Goal: Communication & Community: Ask a question

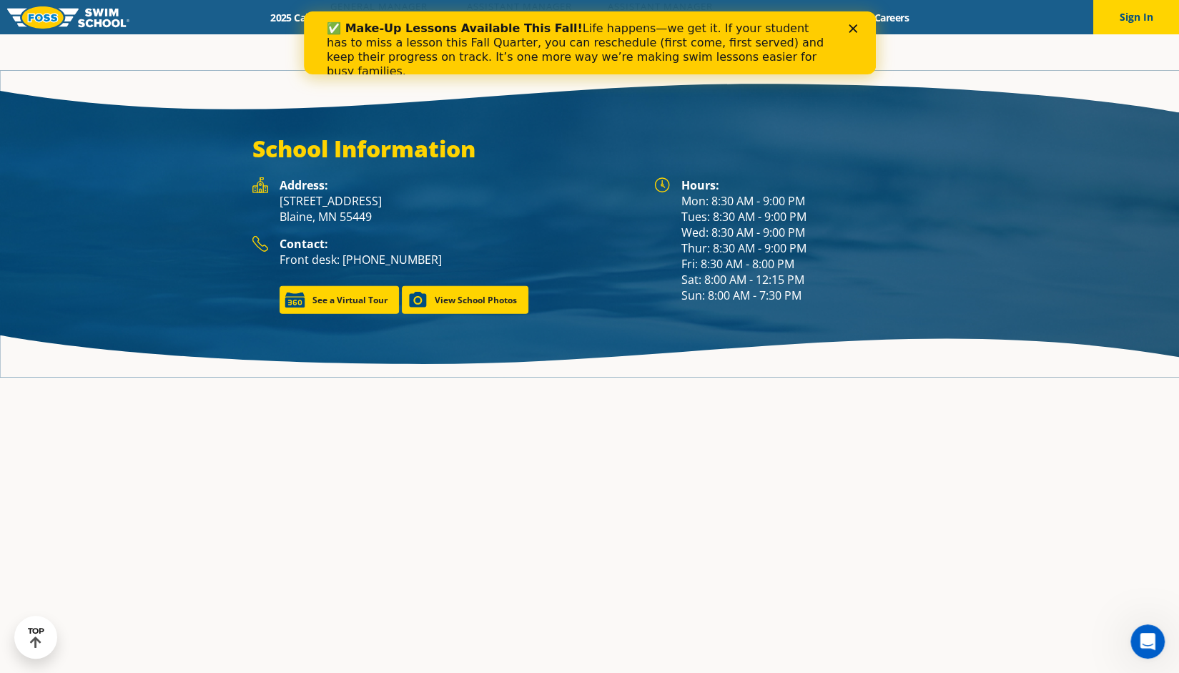
scroll to position [2064, 0]
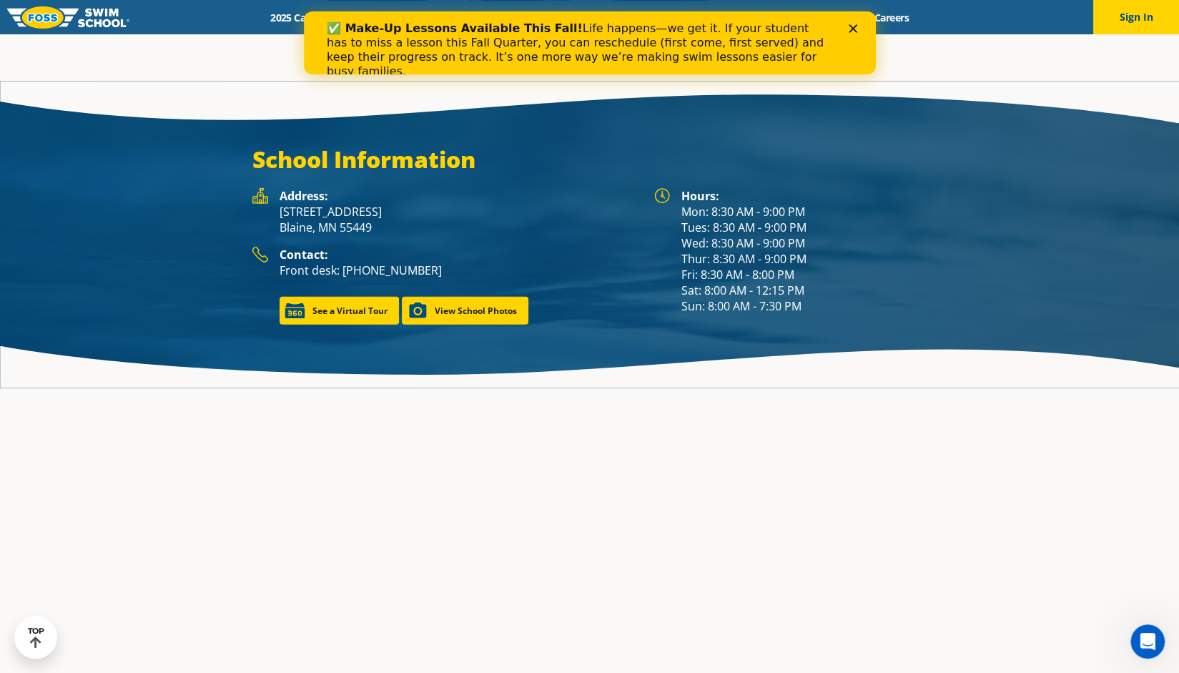
click at [856, 32] on icon "Close" at bounding box center [852, 28] width 9 height 9
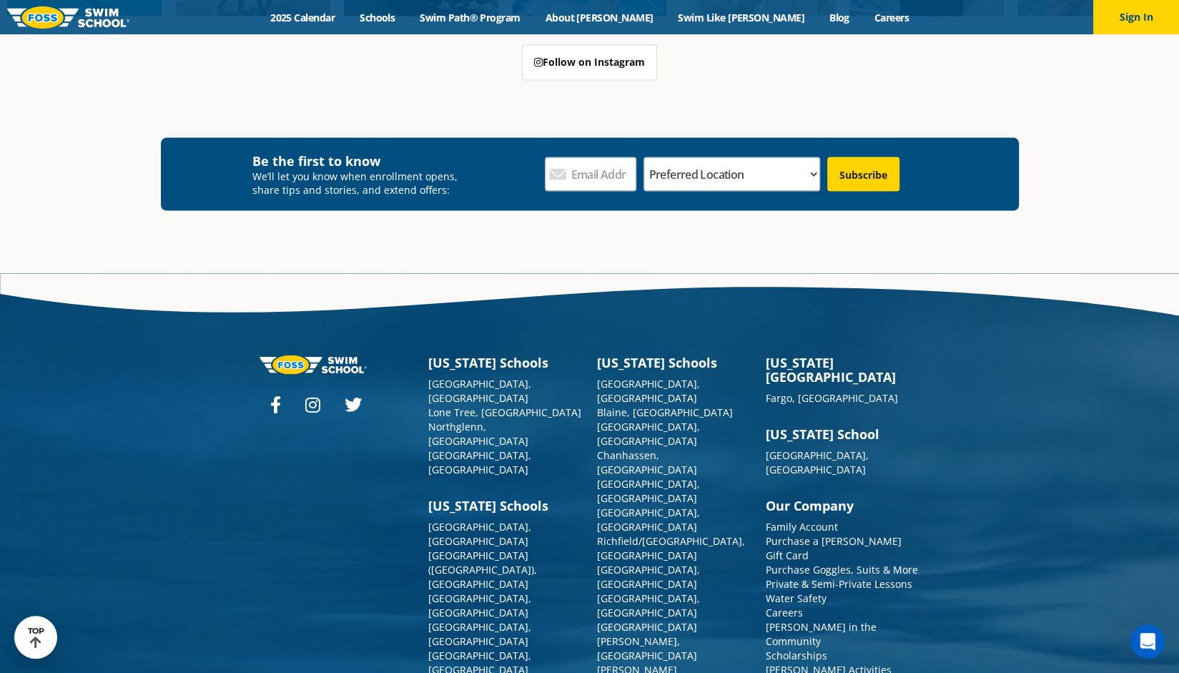
scroll to position [5202, 0]
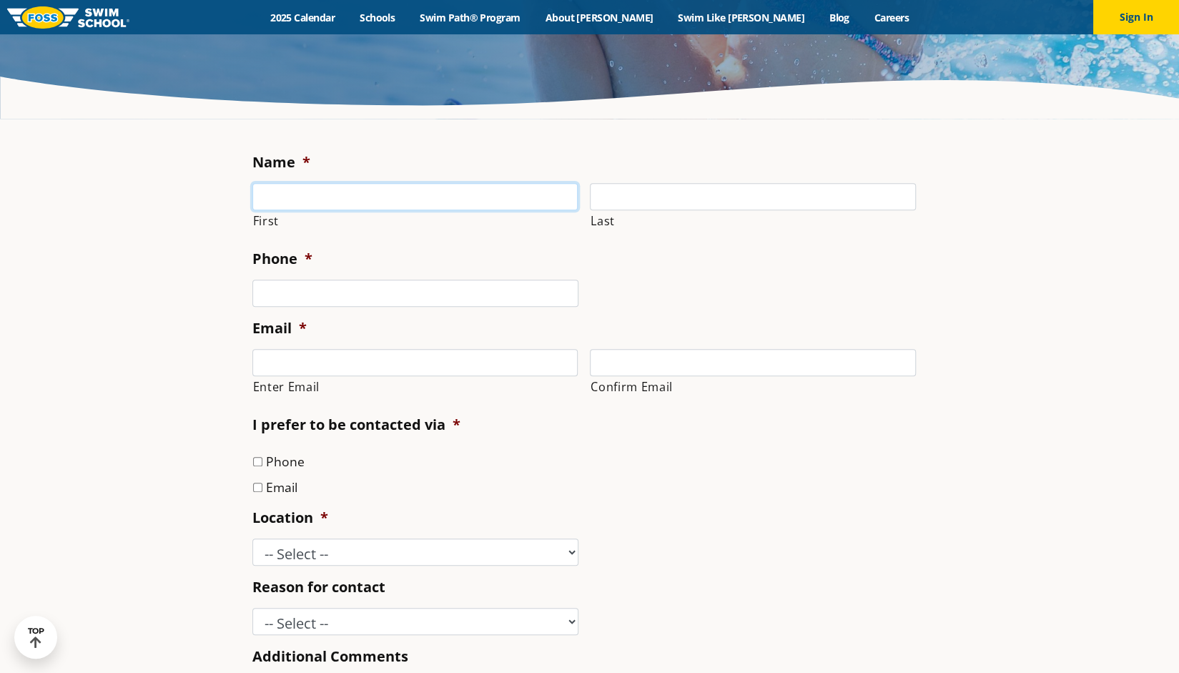
click at [332, 191] on input "First" at bounding box center [415, 196] width 326 height 27
type input "[PERSON_NAME]"
click at [642, 197] on input "Last" at bounding box center [753, 196] width 326 height 27
type input "[PERSON_NAME]"
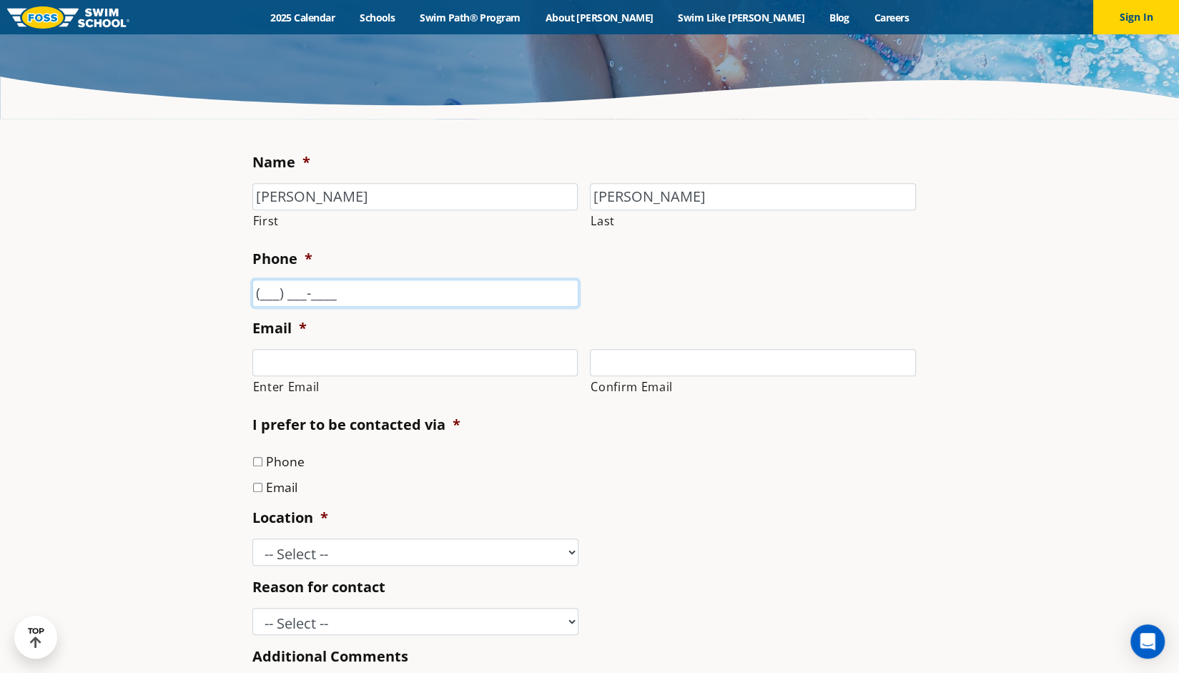
click at [503, 291] on input "(___) ___-____" at bounding box center [415, 292] width 326 height 27
type input "[PHONE_NUMBER]"
click at [339, 349] on input "Enter Email" at bounding box center [415, 362] width 326 height 27
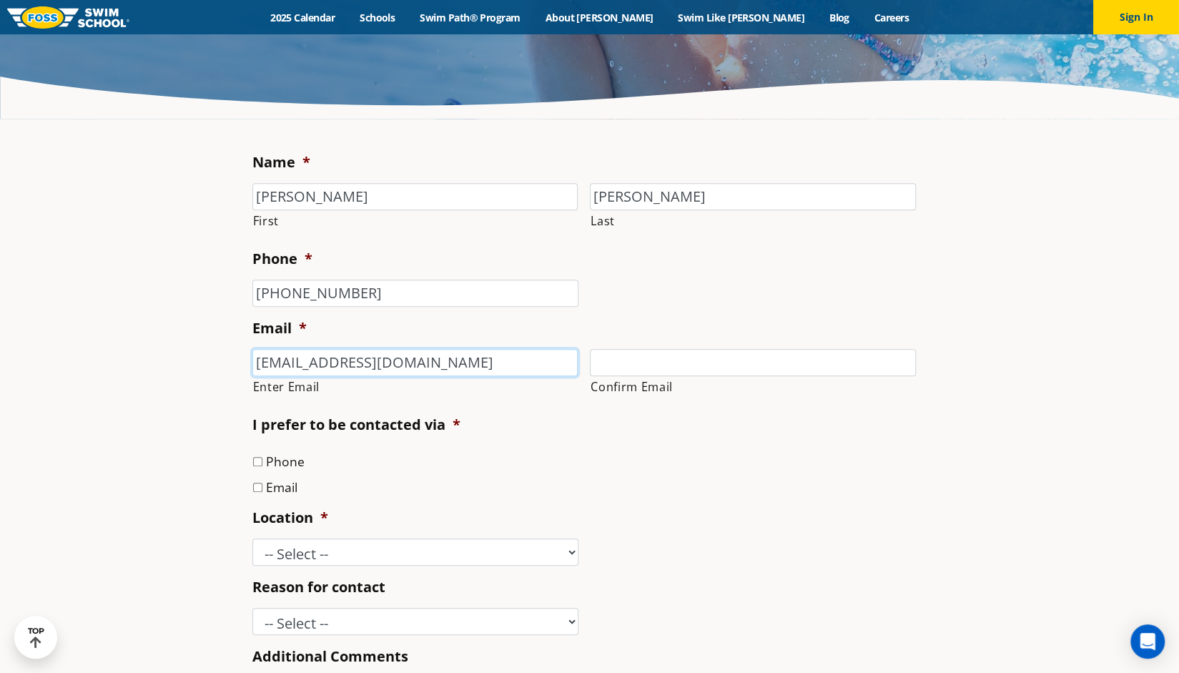
click at [339, 349] on input "[EMAIL_ADDRESS][DOMAIN_NAME]" at bounding box center [415, 362] width 326 height 27
click at [325, 361] on input "[EMAIL_ADDRESS][DOMAIN_NAME]" at bounding box center [415, 362] width 326 height 27
click at [362, 359] on input "[EMAIL_ADDRESS][DOMAIN_NAME]" at bounding box center [415, 362] width 326 height 27
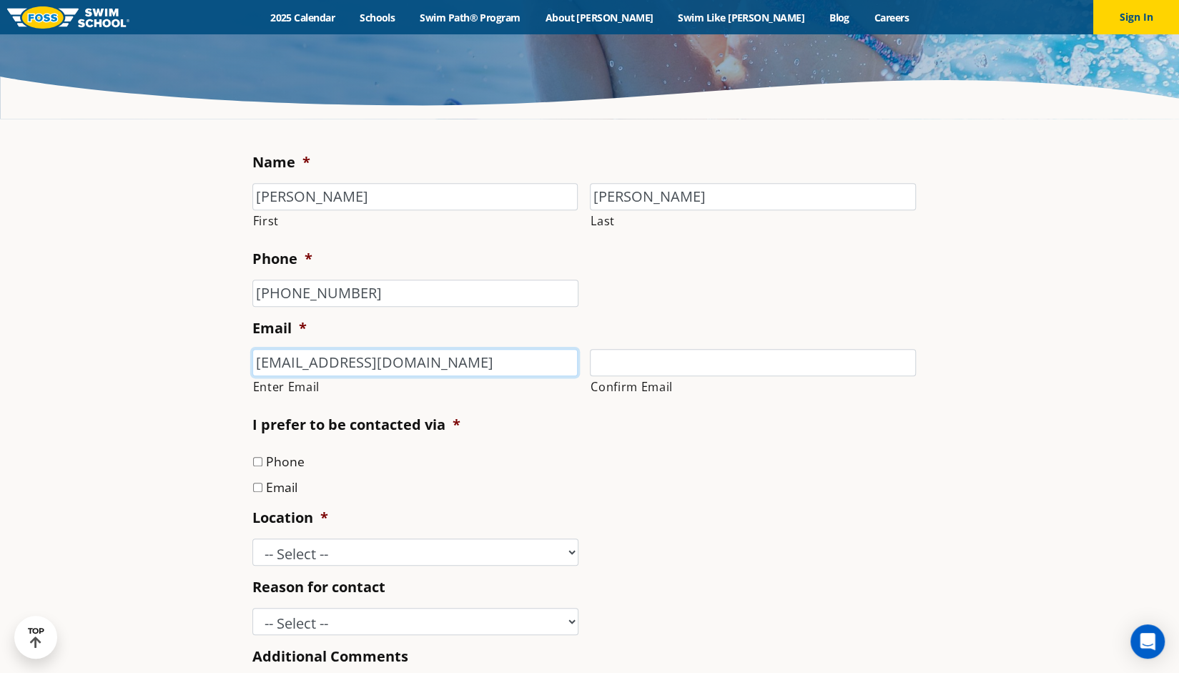
click at [409, 353] on input "[EMAIL_ADDRESS][DOMAIN_NAME]" at bounding box center [415, 362] width 326 height 27
type input "[EMAIL_ADDRESS][DOMAIN_NAME]"
drag, startPoint x: 658, startPoint y: 341, endPoint x: 648, endPoint y: 367, distance: 27.9
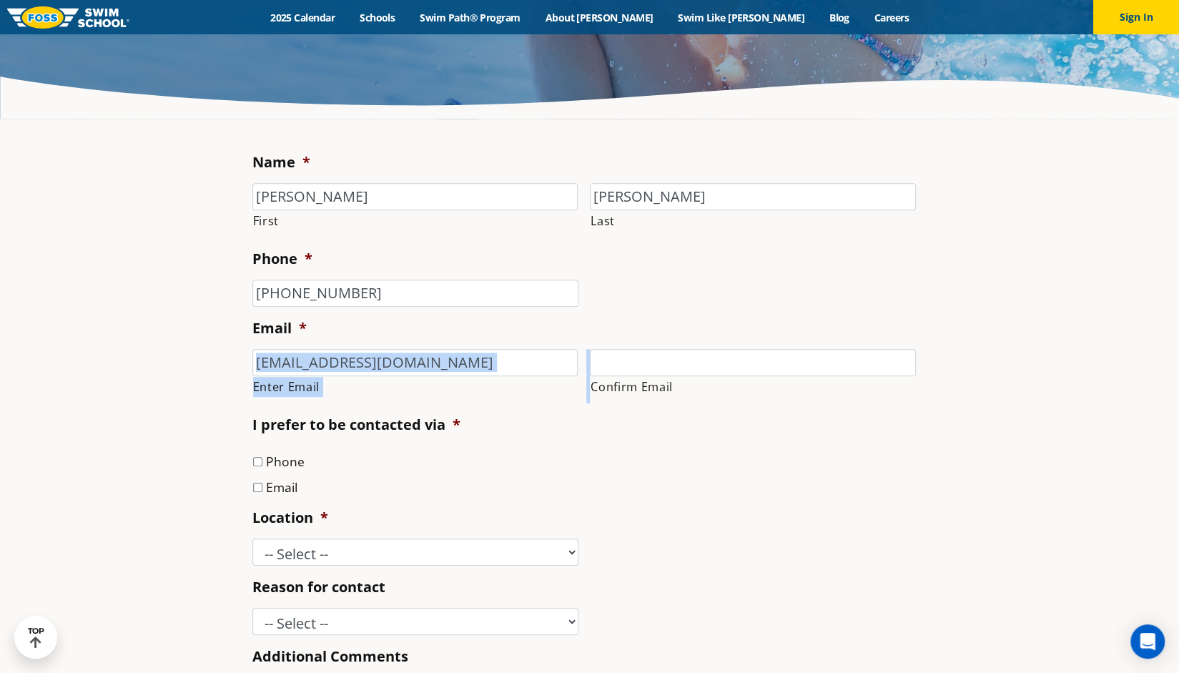
click at [648, 367] on li "Email * [EMAIL_ADDRESS][DOMAIN_NAME] Enter Email Confirm Email" at bounding box center [589, 360] width 675 height 85
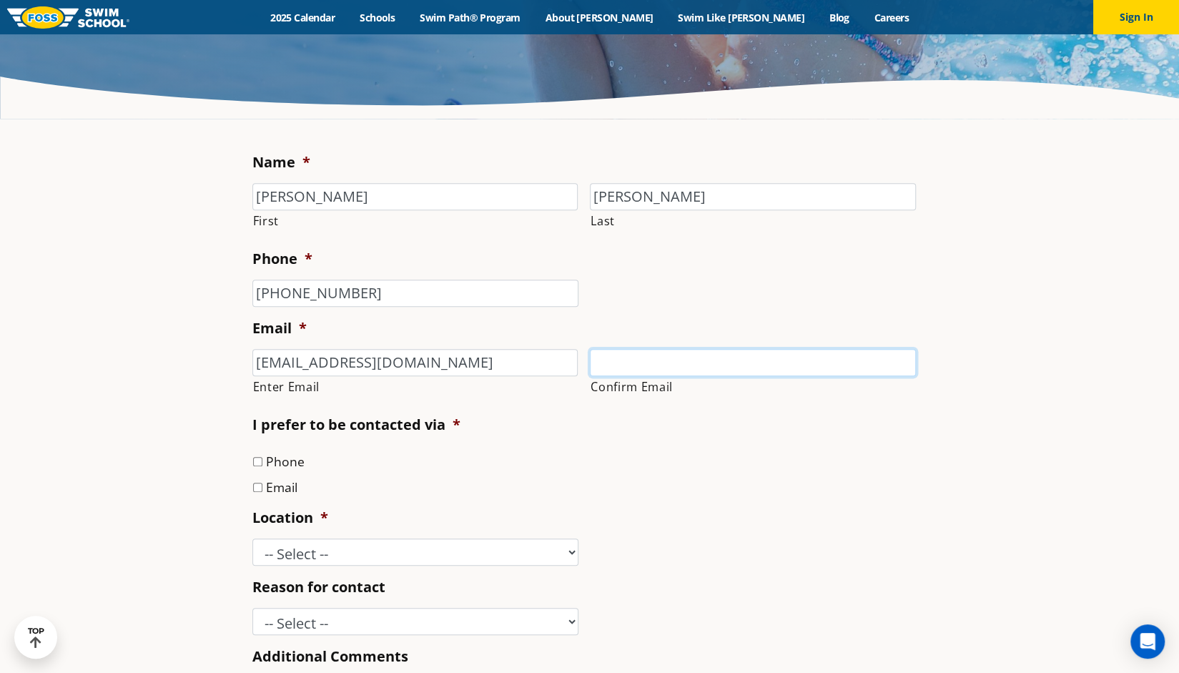
click at [648, 367] on input "Confirm Email" at bounding box center [753, 362] width 326 height 27
paste input "[EMAIL_ADDRESS][DOMAIN_NAME]"
type input "[EMAIL_ADDRESS][DOMAIN_NAME]"
click at [279, 485] on label "Email" at bounding box center [281, 486] width 31 height 19
click at [262, 485] on input "Email" at bounding box center [257, 486] width 9 height 9
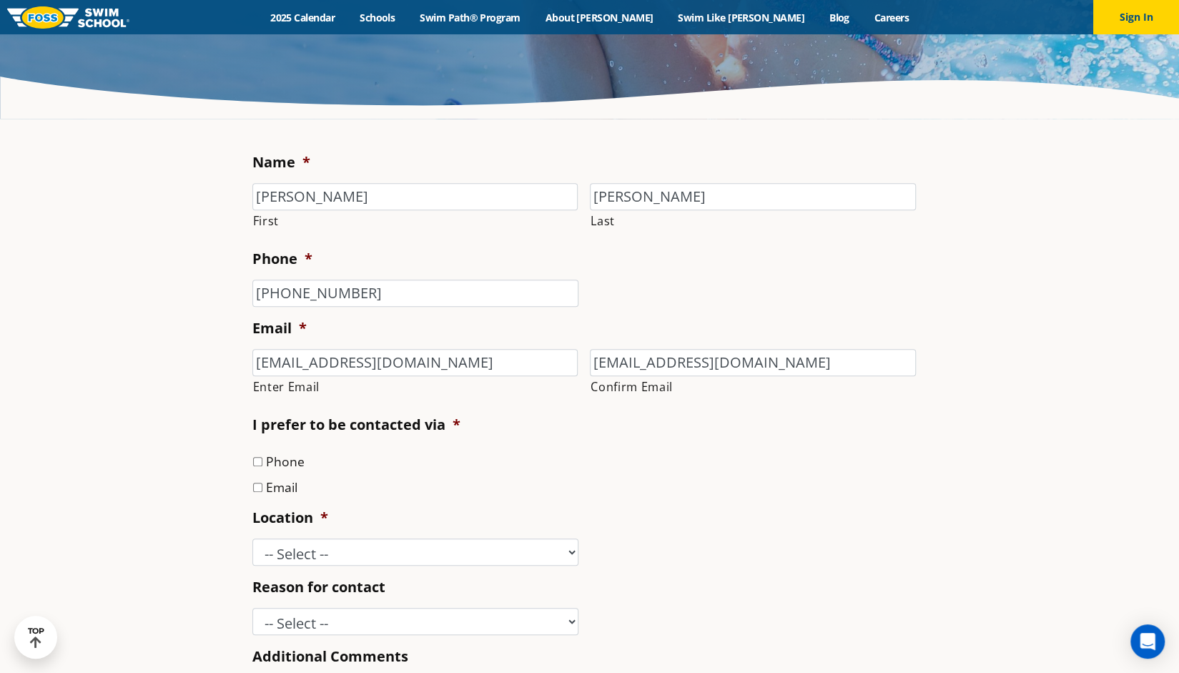
checkbox input "true"
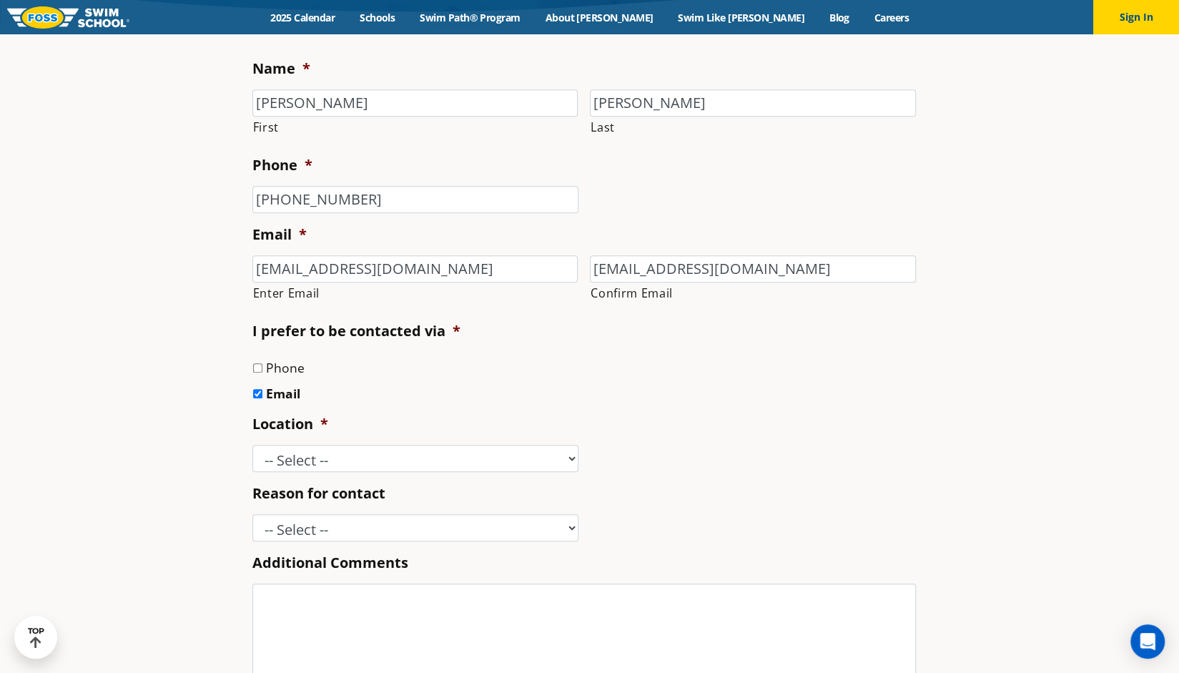
scroll to position [460, 0]
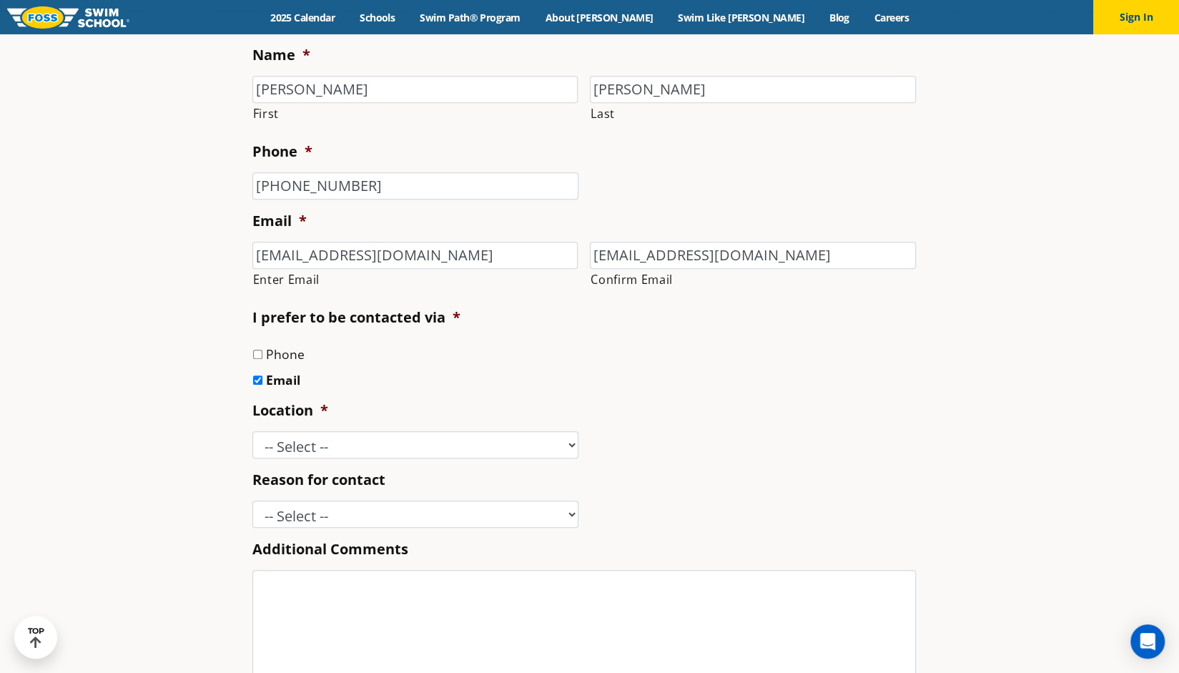
click at [284, 356] on label "Phone" at bounding box center [285, 354] width 39 height 19
click at [262, 356] on input "Phone" at bounding box center [257, 354] width 9 height 9
checkbox input "true"
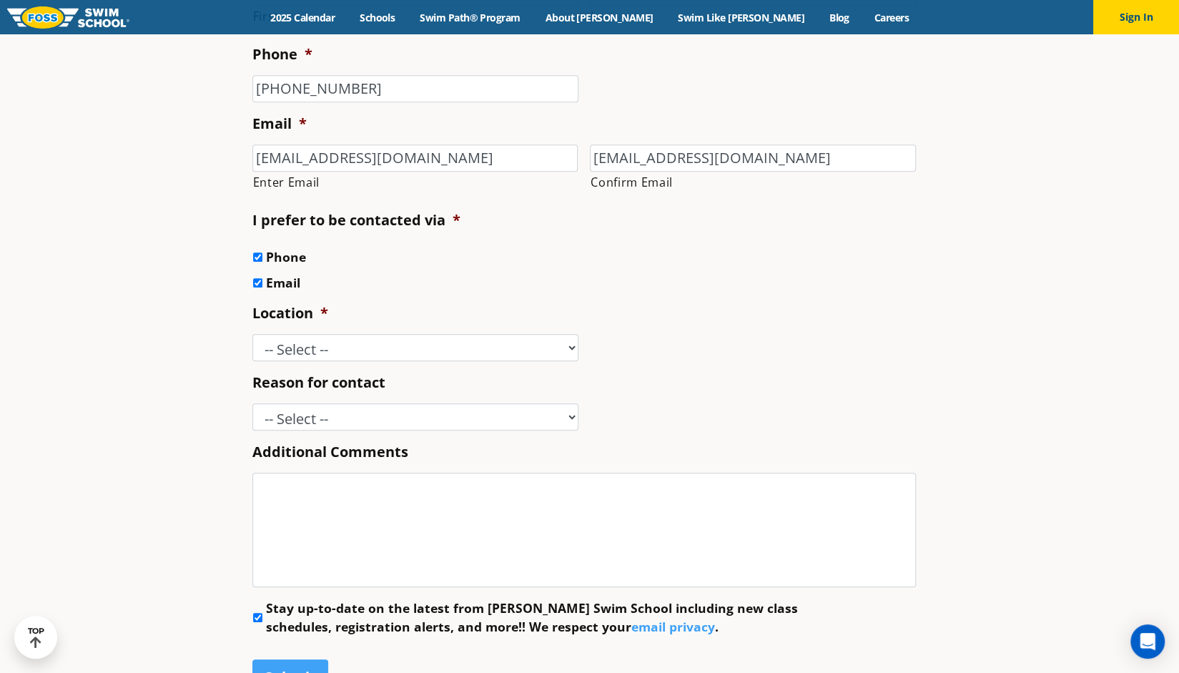
scroll to position [570, 0]
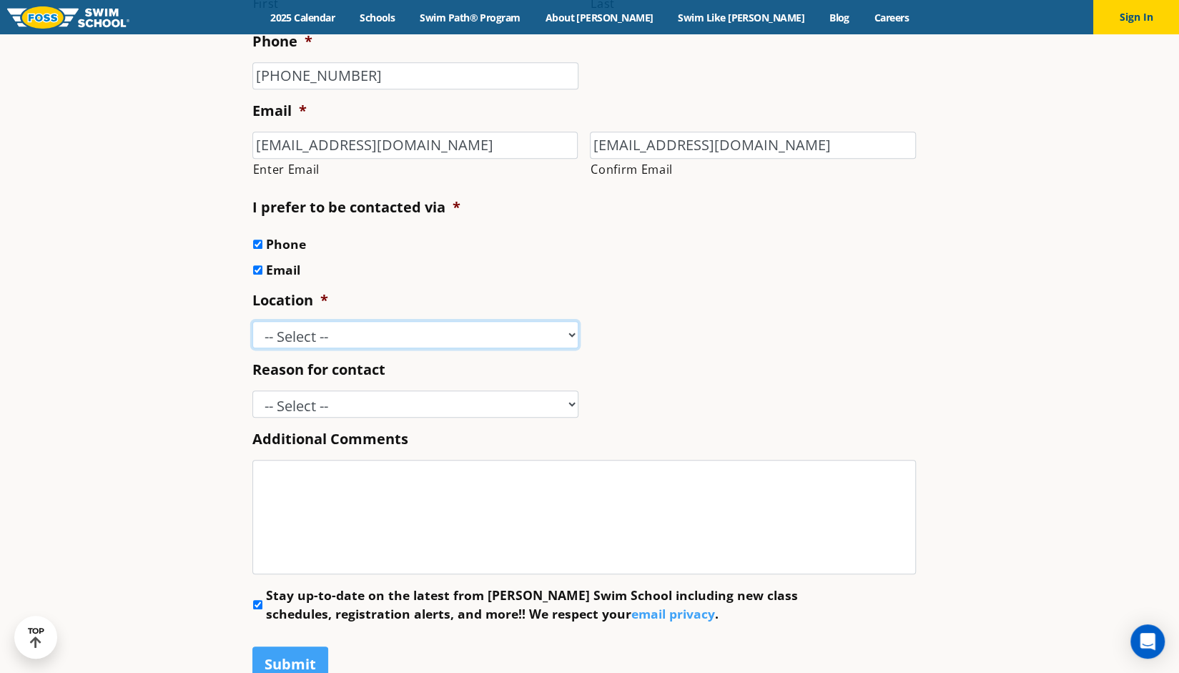
click at [313, 327] on select "-- Select -- [GEOGRAPHIC_DATA], [GEOGRAPHIC_DATA] [GEOGRAPHIC_DATA] [GEOGRAPHIC…" at bounding box center [415, 334] width 326 height 27
select select "BLN"
click at [252, 321] on select "-- Select -- [GEOGRAPHIC_DATA], [GEOGRAPHIC_DATA] [GEOGRAPHIC_DATA] [GEOGRAPHIC…" at bounding box center [415, 334] width 326 height 27
click at [283, 395] on select "-- Select -- Enrollment issue Program question What level is best for my child?…" at bounding box center [415, 403] width 326 height 27
select select "Marketing Partnership"
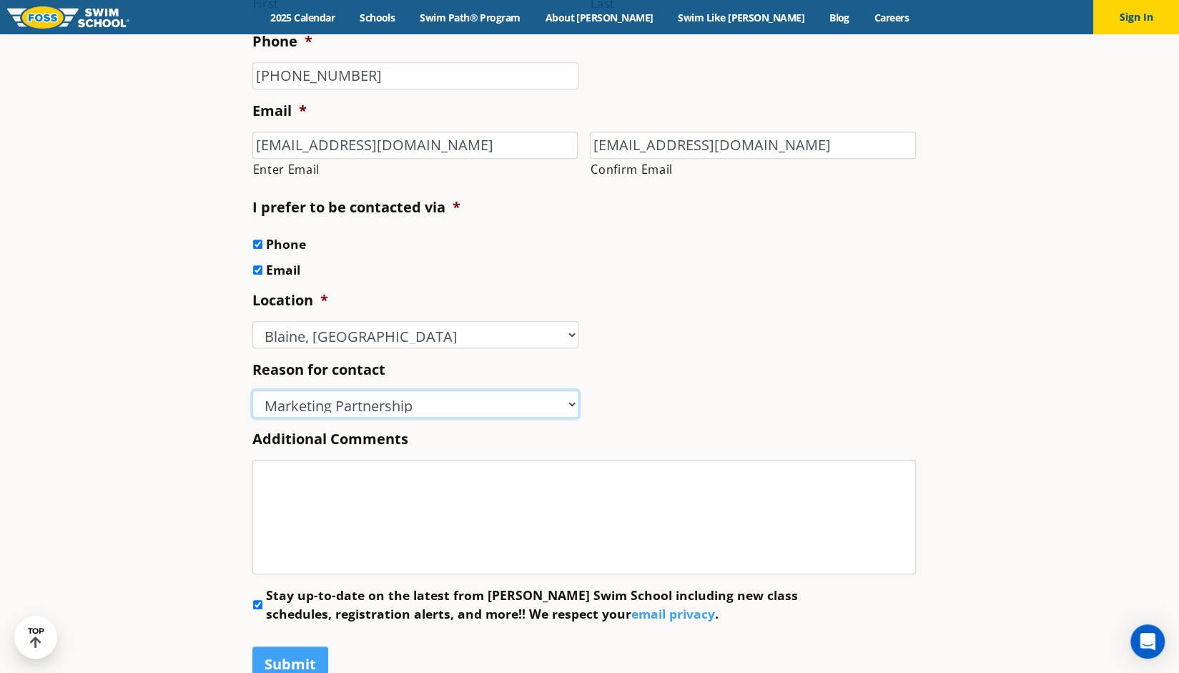
click at [252, 390] on select "-- Select -- Enrollment issue Program question What level is best for my child?…" at bounding box center [415, 403] width 326 height 27
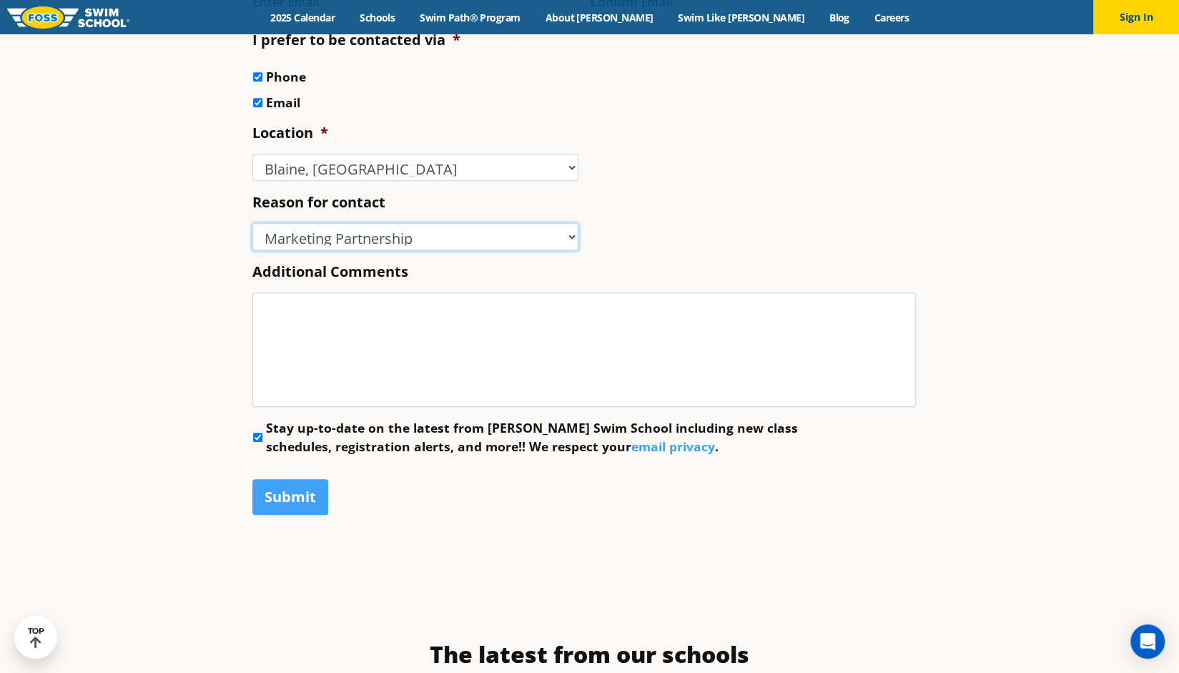
scroll to position [741, 0]
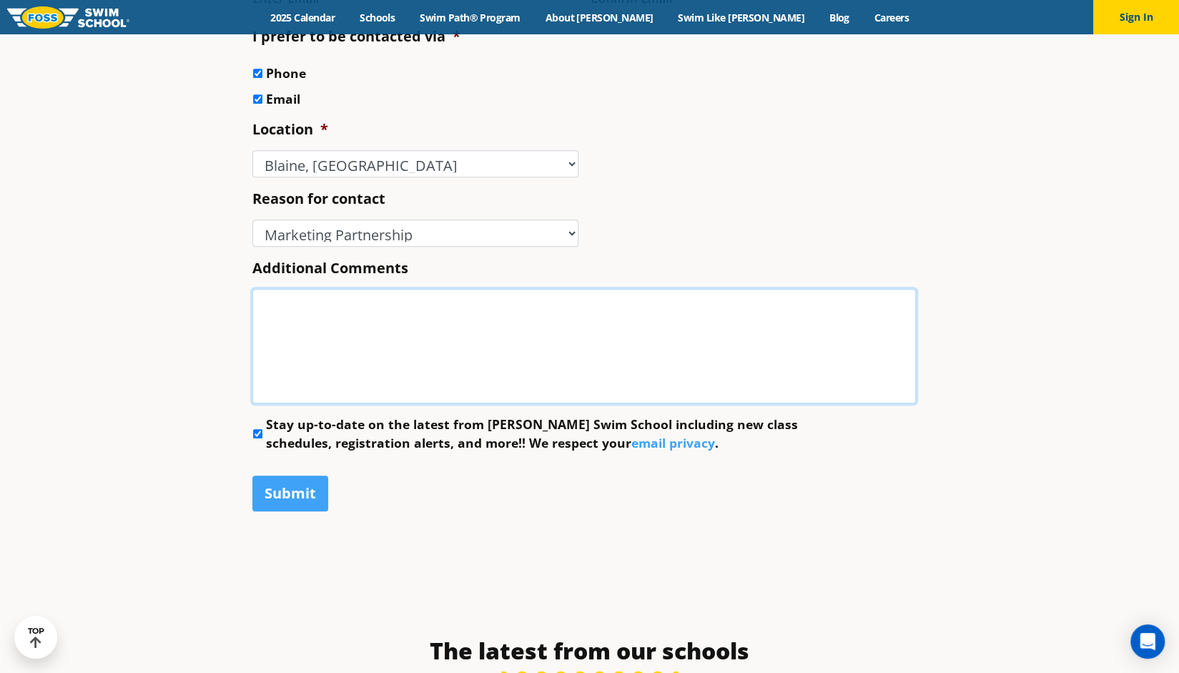
click at [338, 340] on textarea "Additional Comments" at bounding box center [583, 346] width 663 height 114
paste textarea "[EMAIL_ADDRESS][DOMAIN_NAME]"
type textarea "[EMAIL_ADDRESS][DOMAIN_NAME]"
click at [355, 300] on textarea "[EMAIL_ADDRESS][DOMAIN_NAME]" at bounding box center [583, 346] width 663 height 114
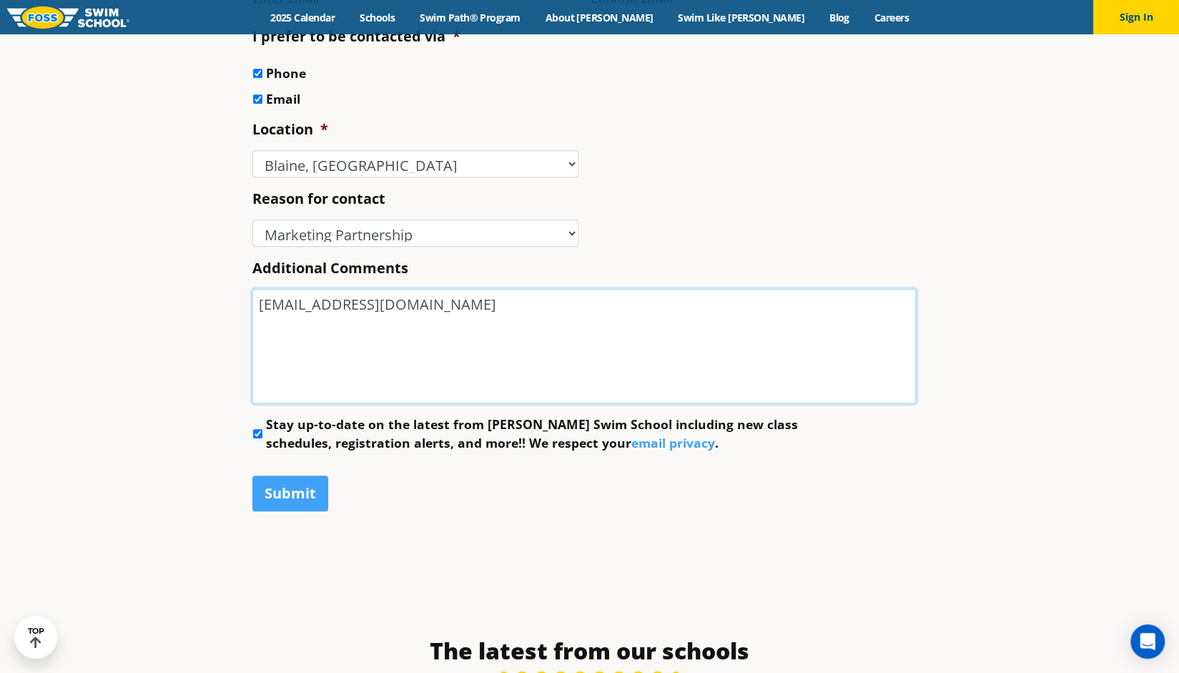
click at [355, 300] on textarea "[EMAIL_ADDRESS][DOMAIN_NAME]" at bounding box center [583, 346] width 663 height 114
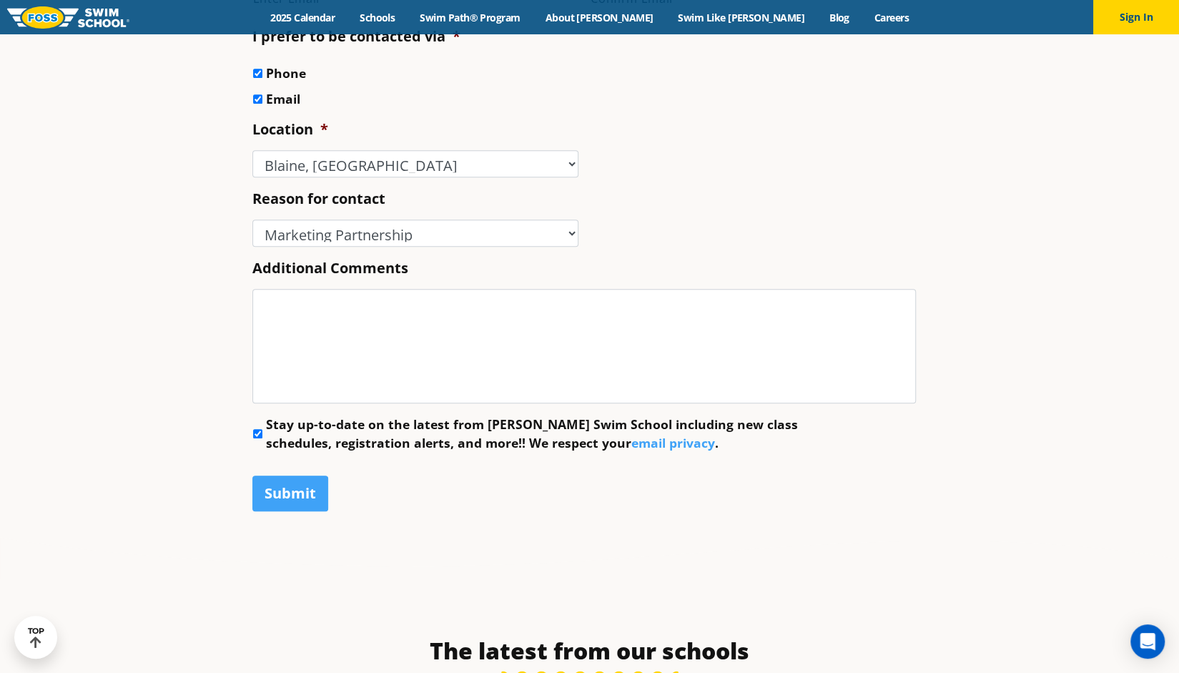
click at [254, 434] on input "Stay up-to-date on the latest from [PERSON_NAME] Swim School including new clas…" at bounding box center [257, 433] width 9 height 9
checkbox input "false"
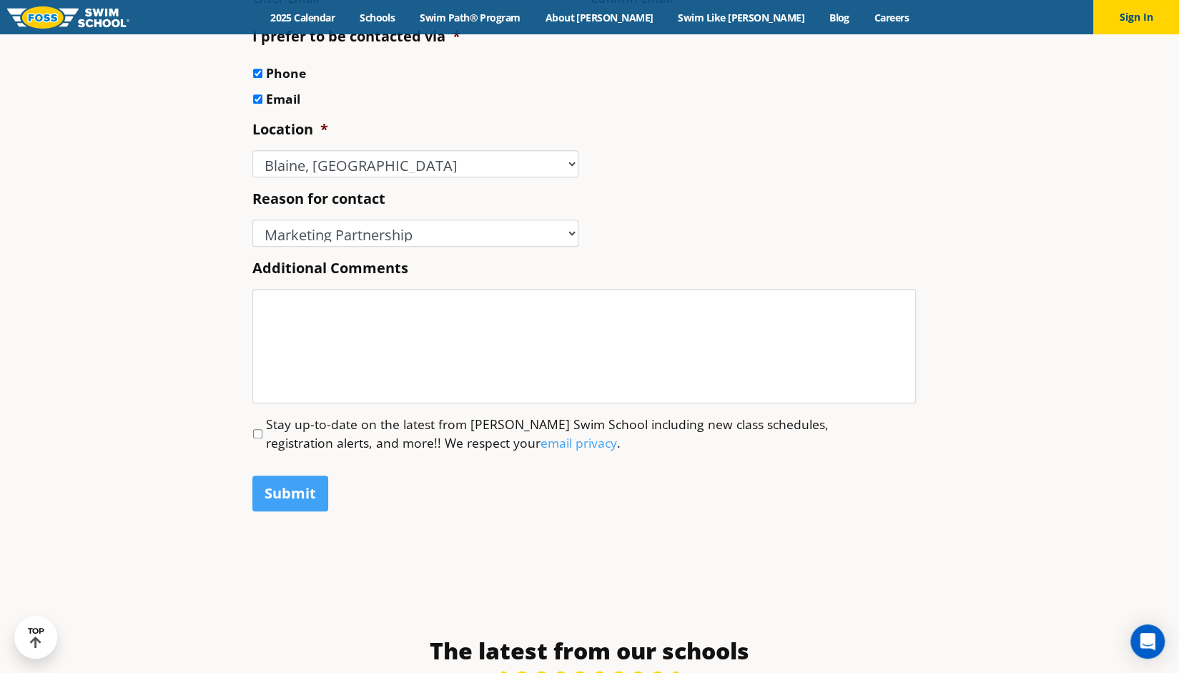
click at [349, 620] on div "Skip to content Menu 2025 Calendar Schools Swim Path® Program About [PERSON_NAM…" at bounding box center [589, 544] width 1179 height 2500
click at [329, 328] on textarea "Additional Comments" at bounding box center [583, 346] width 663 height 114
paste textarea "Hi there! My name is [PERSON_NAME], and I am the President of Business Operatio…"
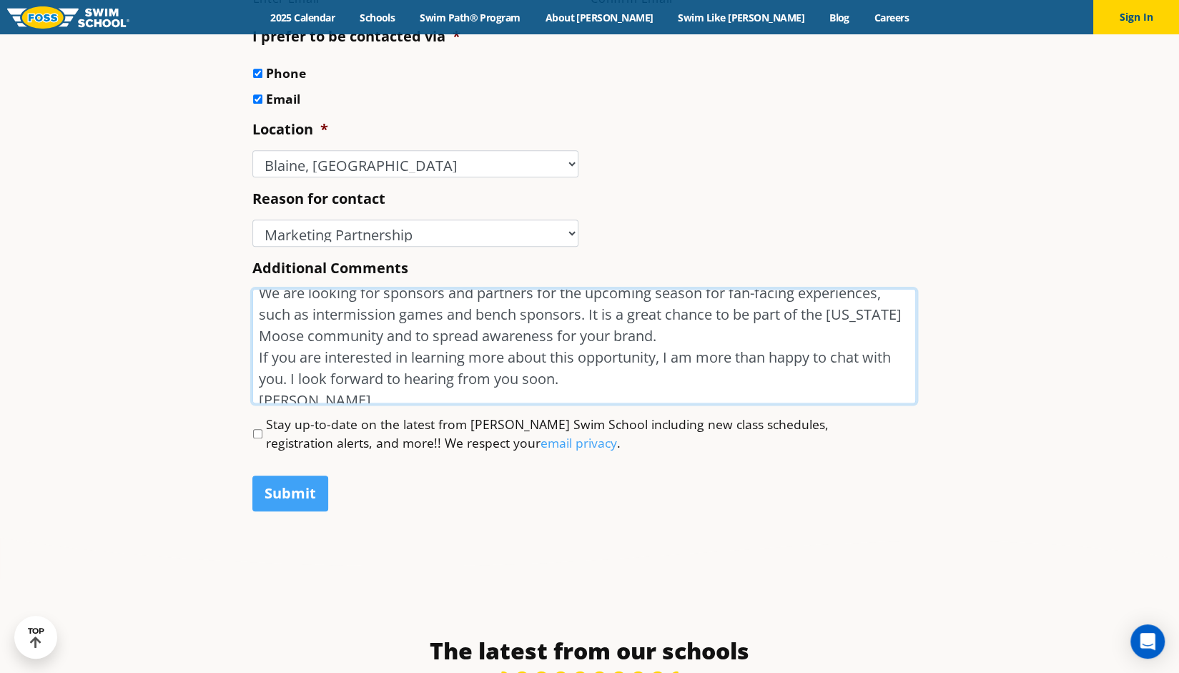
scroll to position [75, 0]
click at [757, 327] on textarea "Hi there! My name is [PERSON_NAME], and I am the President of Business Operatio…" at bounding box center [583, 346] width 663 height 114
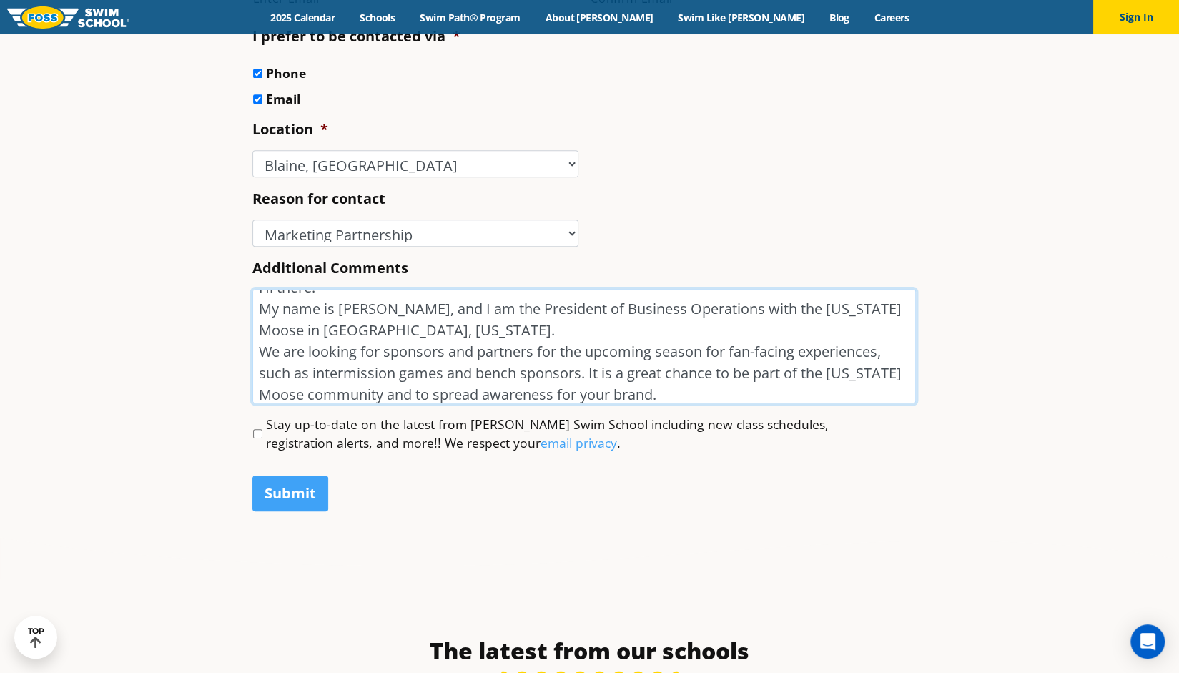
scroll to position [0, 0]
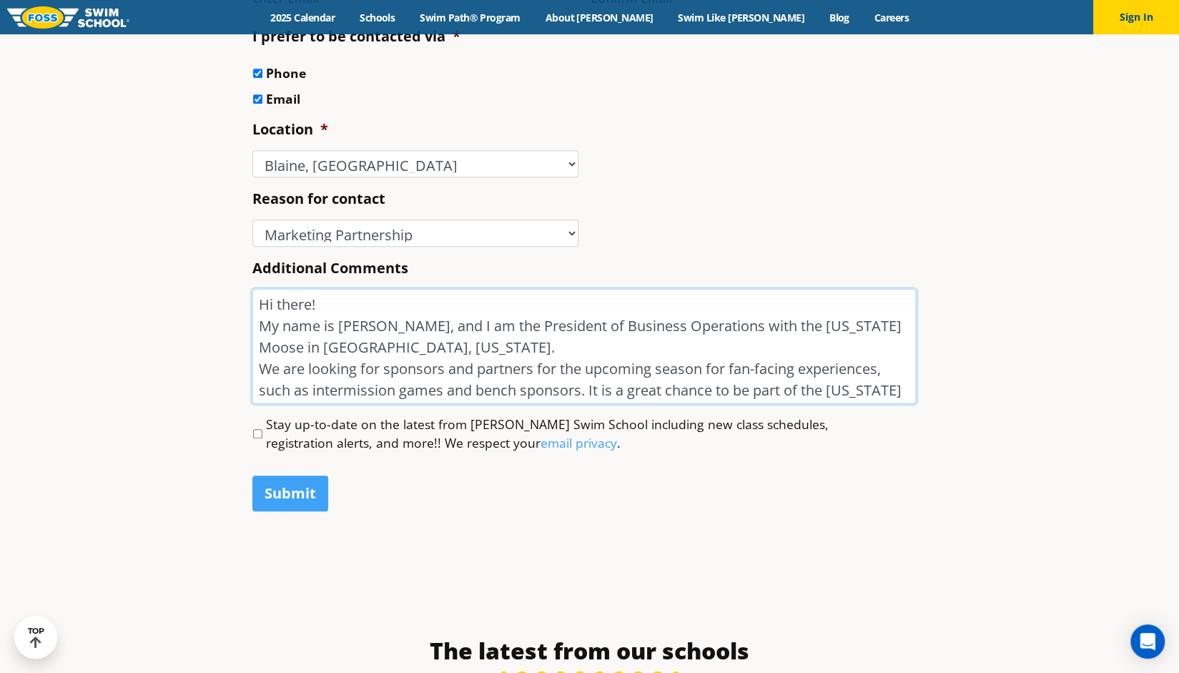
click at [706, 344] on textarea "Hi there! My name is [PERSON_NAME], and I am the President of Business Operatio…" at bounding box center [583, 346] width 663 height 114
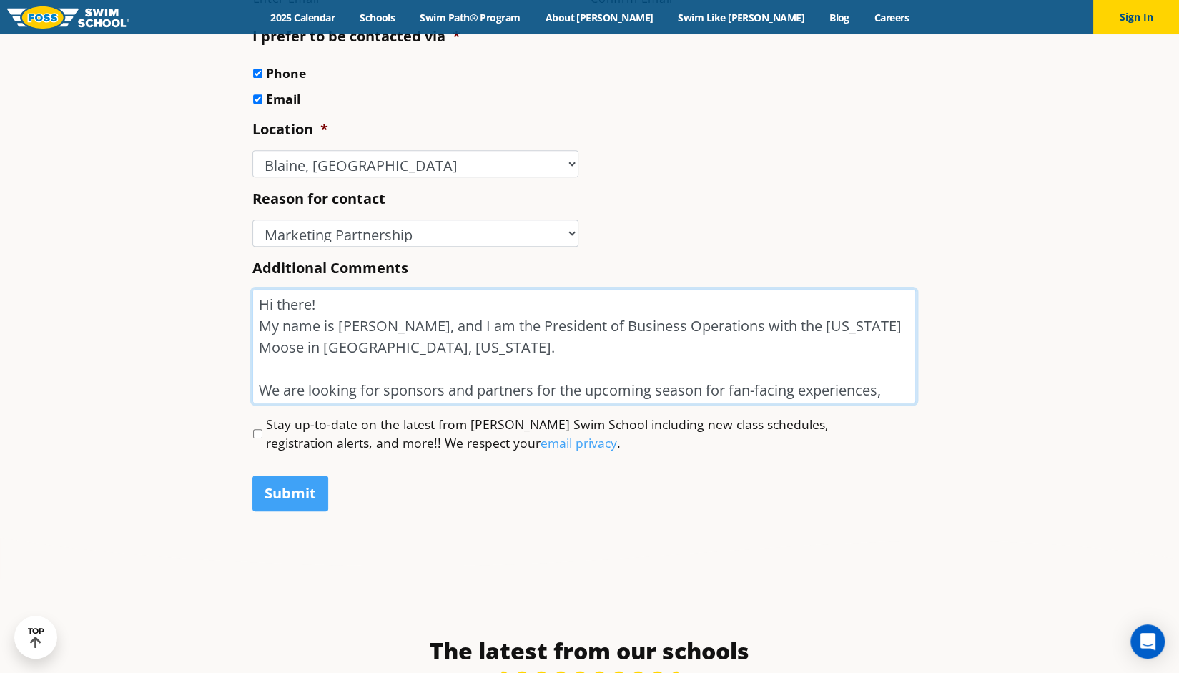
scroll to position [152, 0]
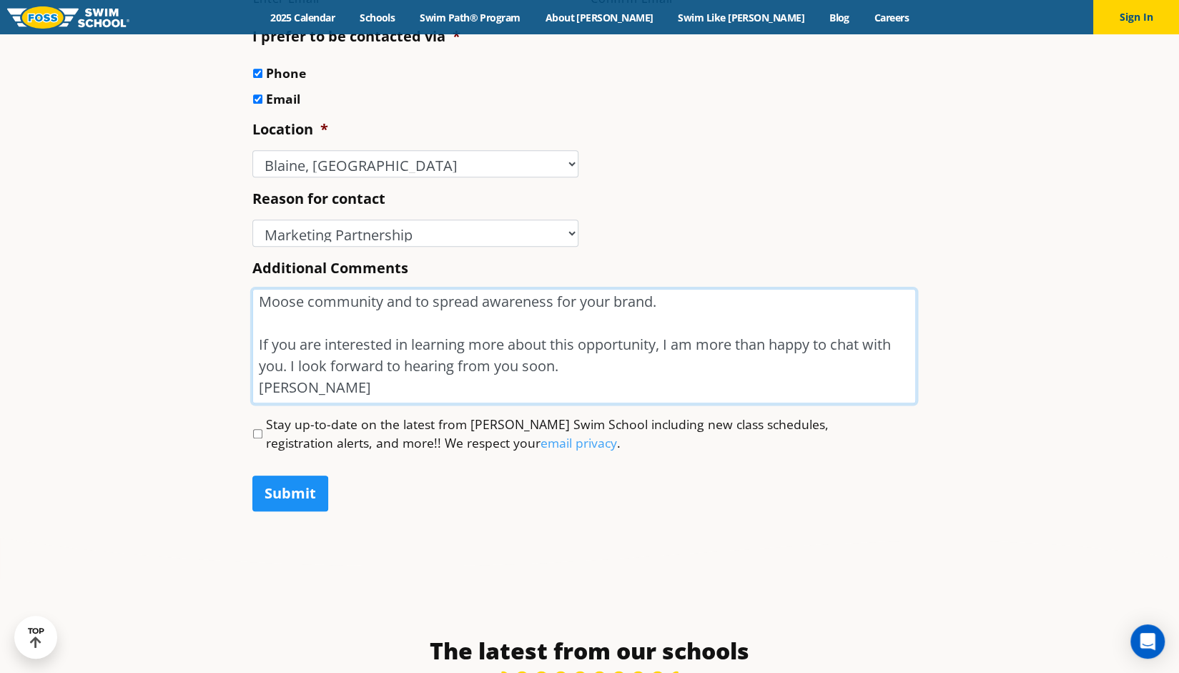
type textarea "Hi there! My name is [PERSON_NAME], and I am the President of Business Operatio…"
click at [297, 491] on input "Submit" at bounding box center [290, 493] width 76 height 36
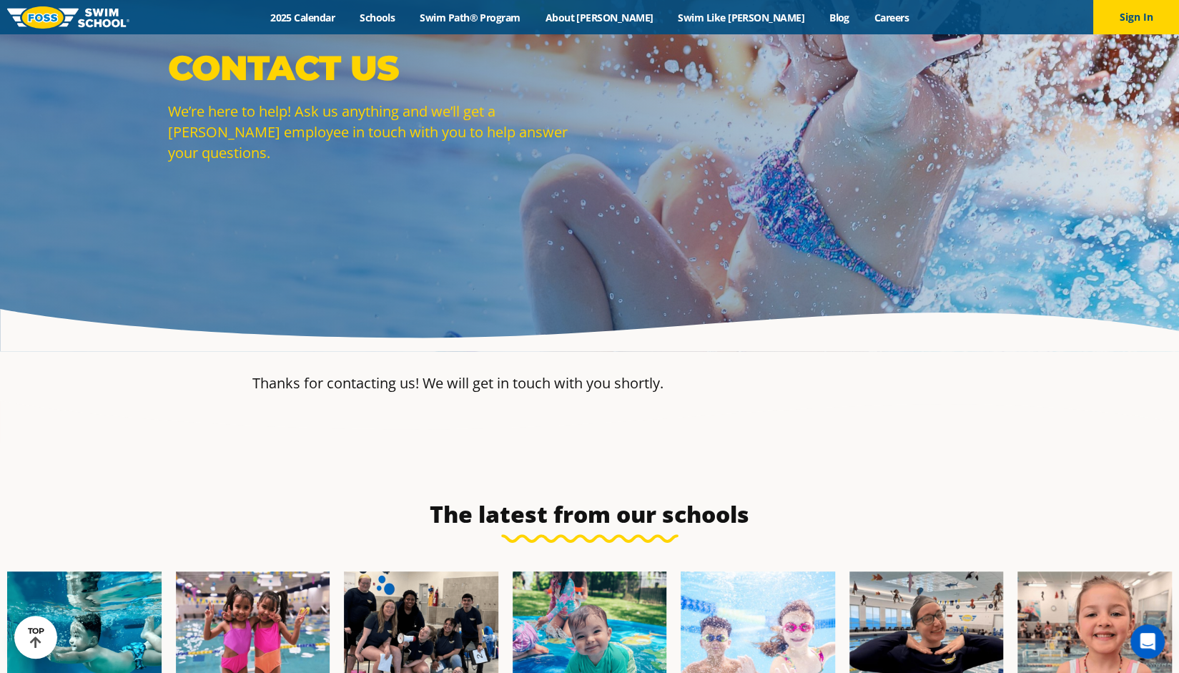
scroll to position [119, 0]
